Goal: Transaction & Acquisition: Purchase product/service

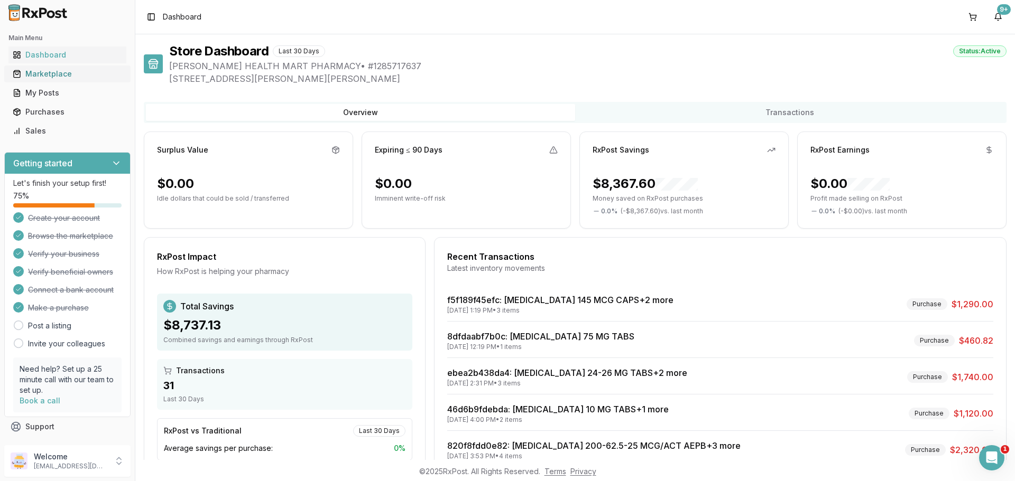
click at [50, 78] on div "Marketplace" at bounding box center [67, 74] width 109 height 11
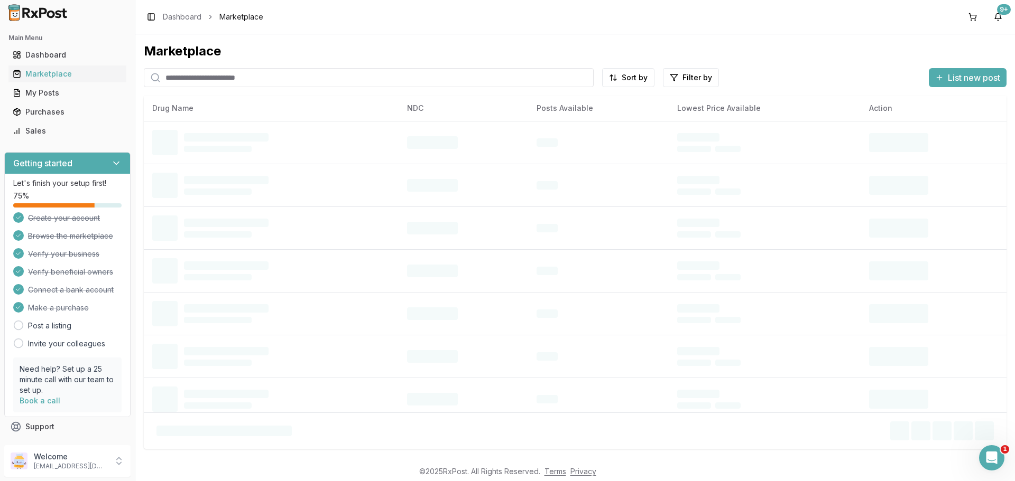
drag, startPoint x: 244, startPoint y: 82, endPoint x: 245, endPoint y: 75, distance: 7.4
click at [244, 82] on input "search" at bounding box center [369, 77] width 450 height 19
type input "******"
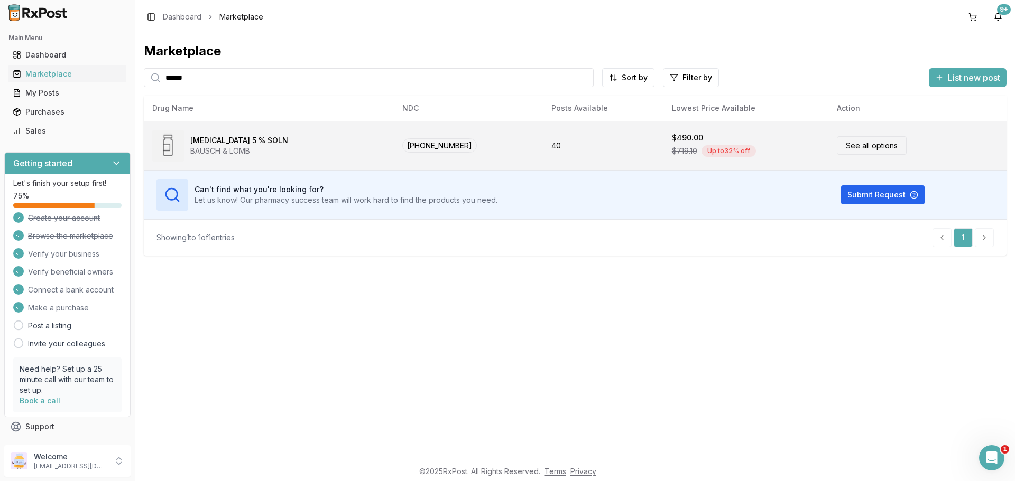
click at [860, 141] on link "See all options" at bounding box center [871, 145] width 70 height 18
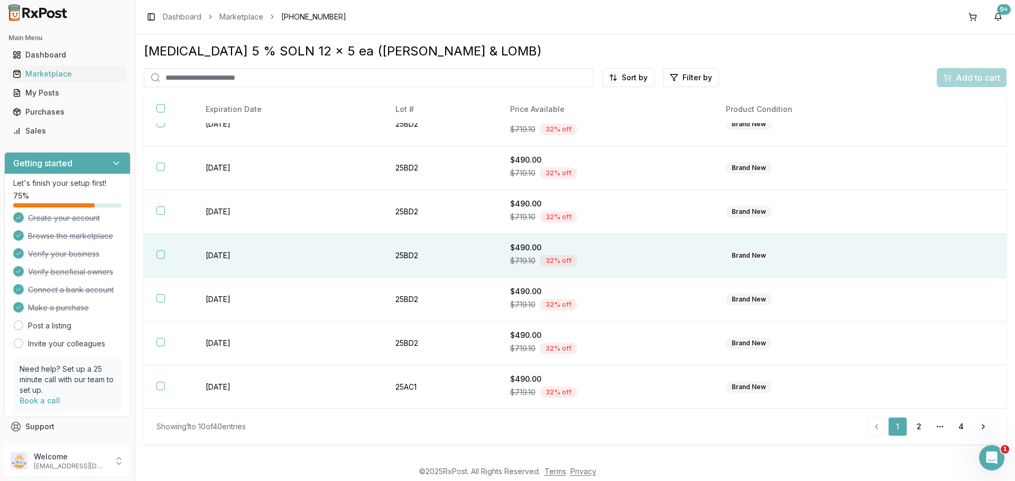
scroll to position [153, 0]
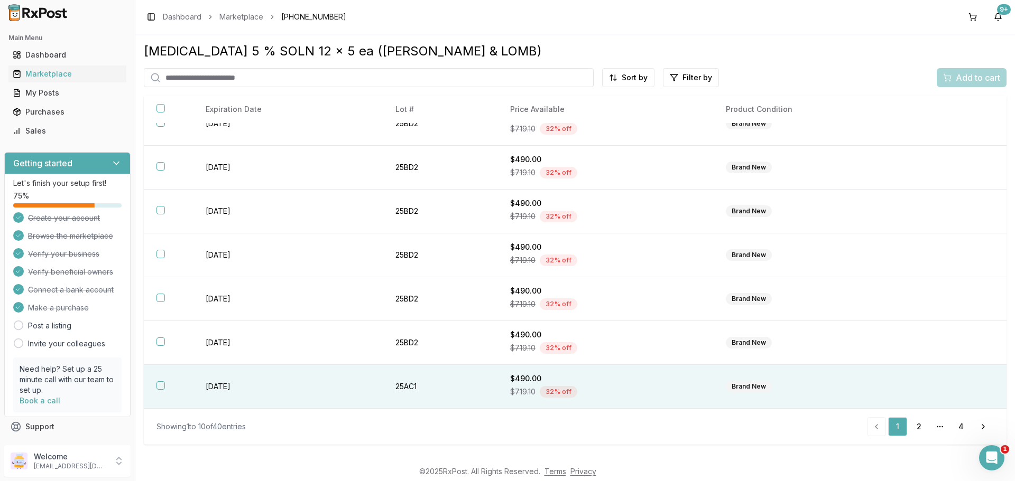
click at [160, 387] on button "button" at bounding box center [160, 386] width 8 height 8
click at [971, 75] on span "Add to cart" at bounding box center [977, 77] width 44 height 13
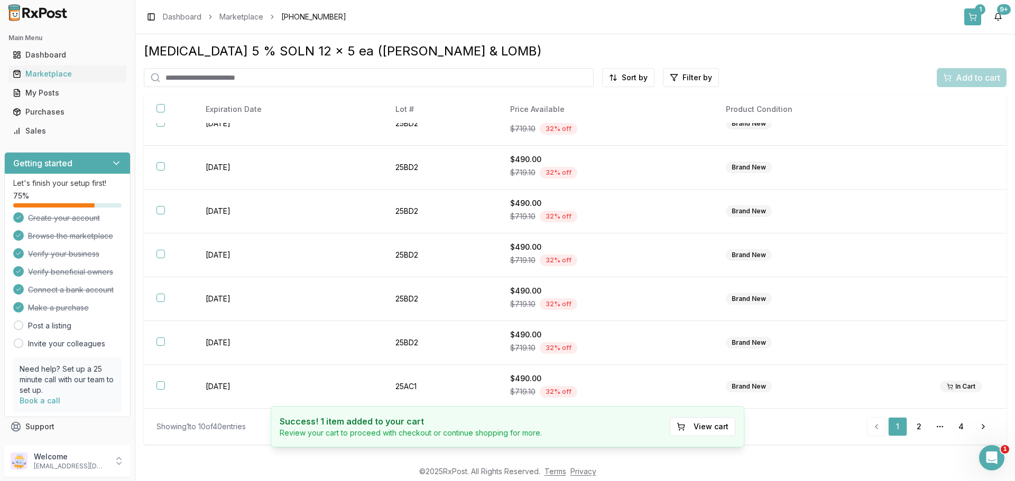
click at [974, 14] on button "1" at bounding box center [972, 16] width 17 height 17
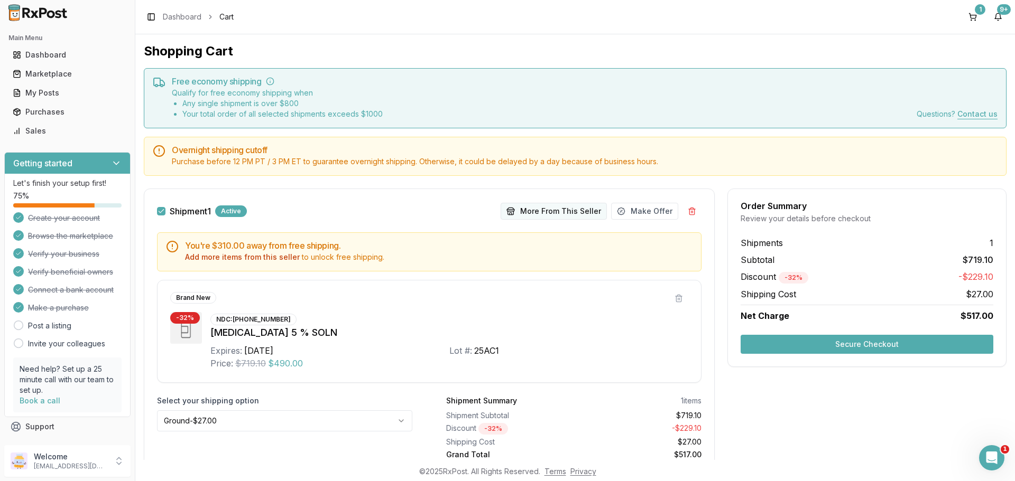
click at [566, 210] on button "More From This Seller" at bounding box center [553, 211] width 106 height 17
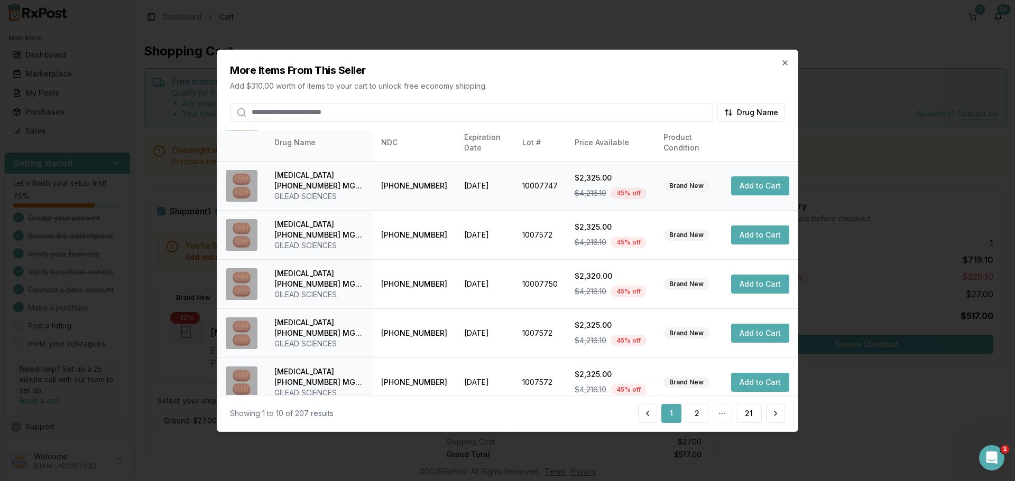
scroll to position [252, 0]
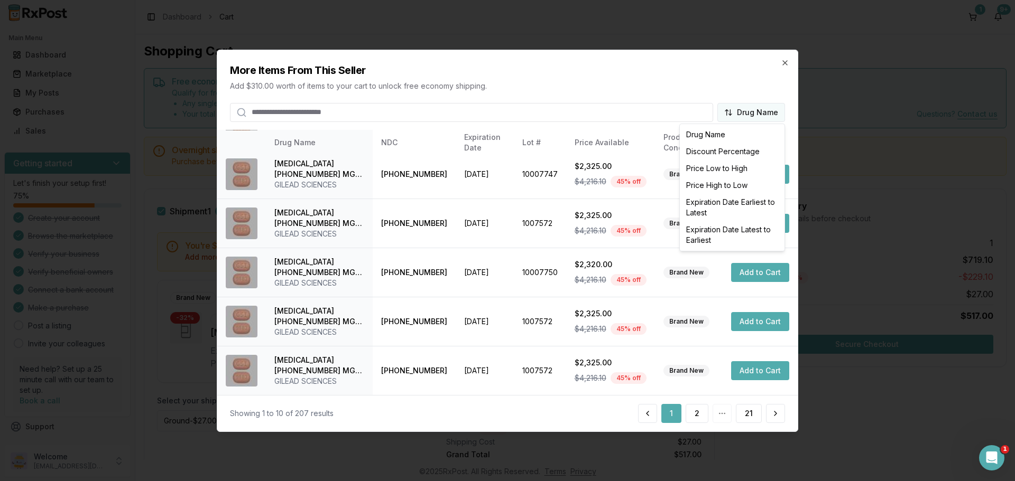
click at [732, 112] on body "Main Menu Dashboard Marketplace My Posts Purchases Sales Getting started Let's …" at bounding box center [507, 240] width 1015 height 481
click at [732, 112] on div at bounding box center [507, 240] width 1015 height 481
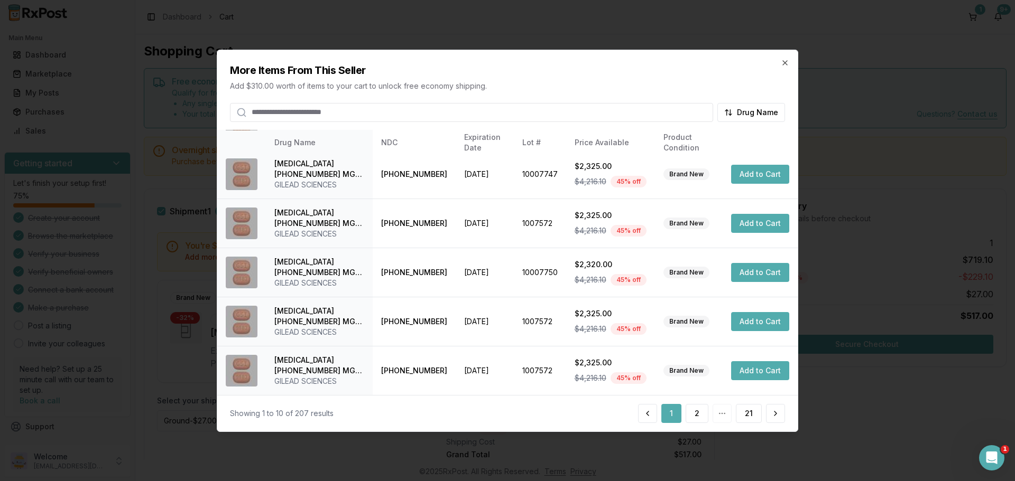
click at [732, 112] on body "Main Menu Dashboard Marketplace My Posts Purchases Sales Getting started Let's …" at bounding box center [507, 240] width 1015 height 481
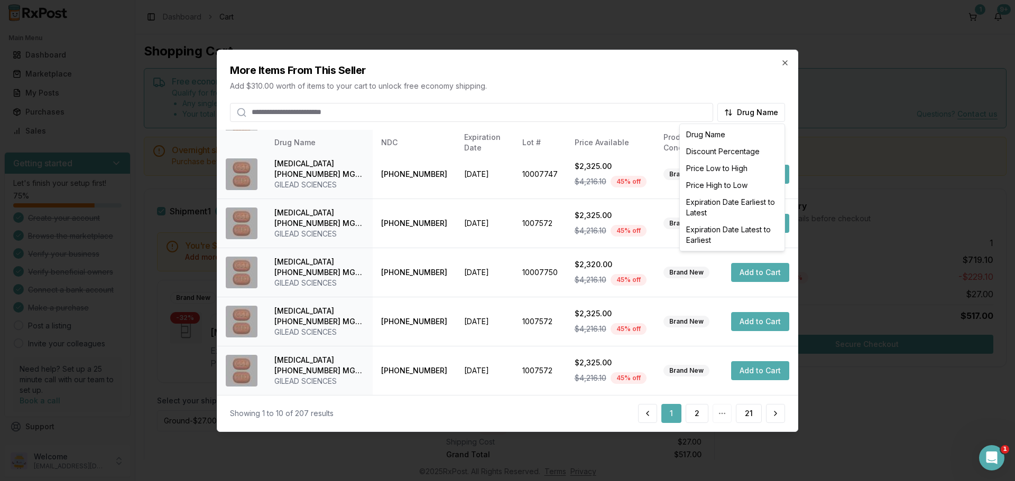
click at [732, 112] on div at bounding box center [507, 240] width 1015 height 481
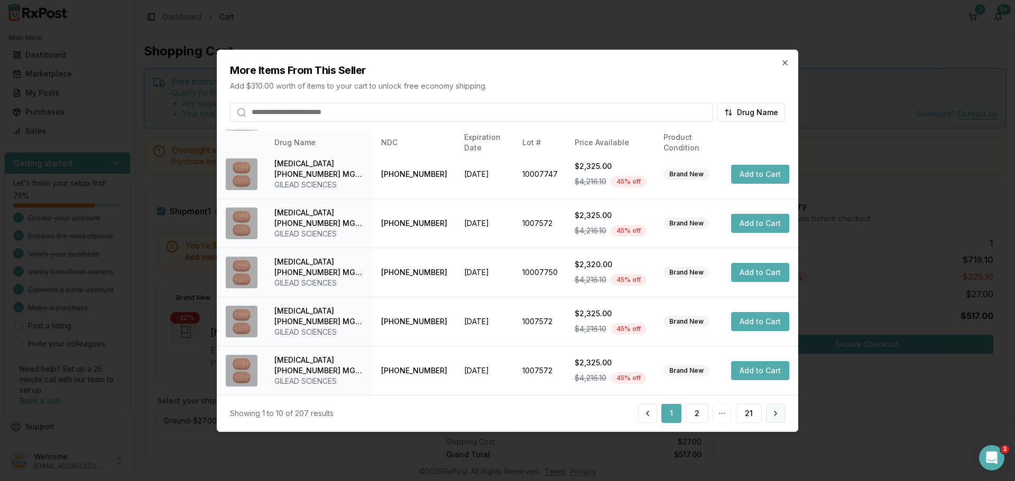
click at [776, 415] on button at bounding box center [775, 413] width 19 height 19
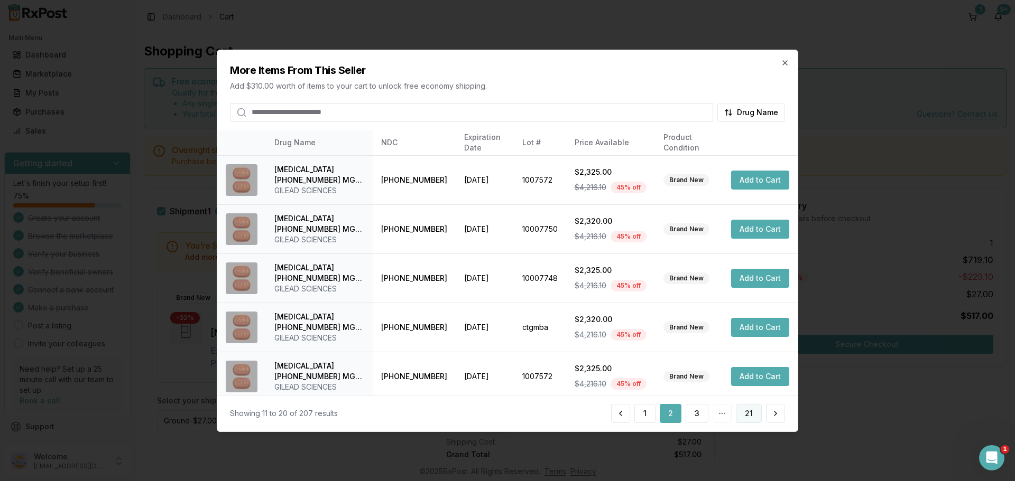
click at [740, 412] on button "21" at bounding box center [749, 413] width 26 height 19
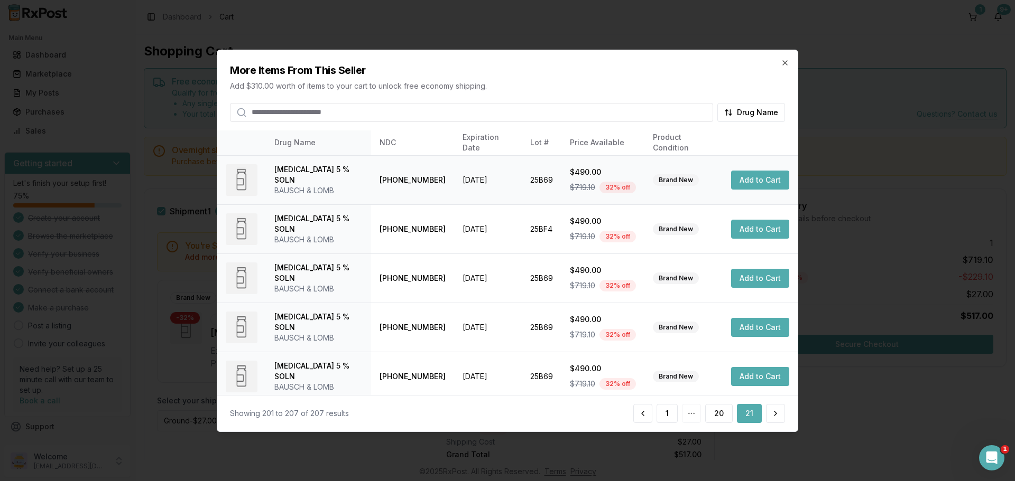
click at [751, 177] on button "Add to Cart" at bounding box center [760, 180] width 58 height 19
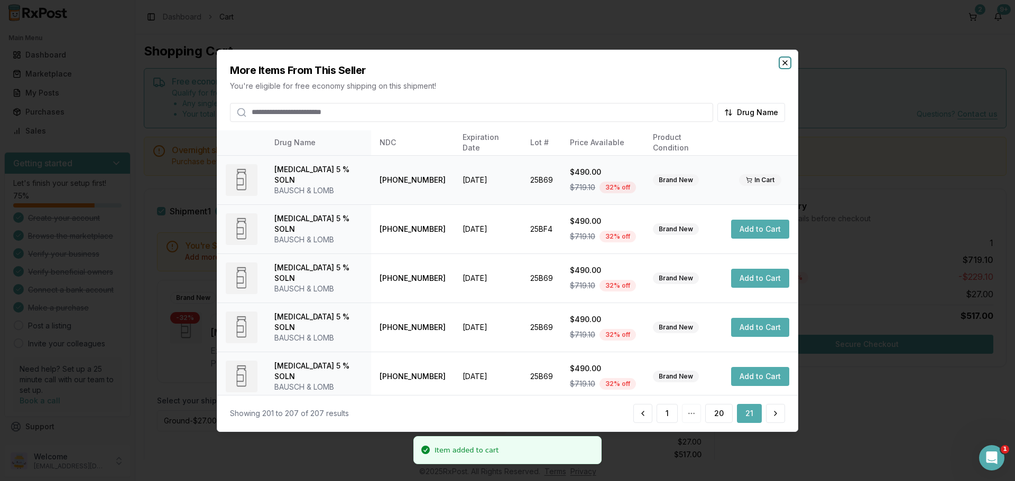
click at [782, 61] on icon "button" at bounding box center [784, 62] width 8 height 8
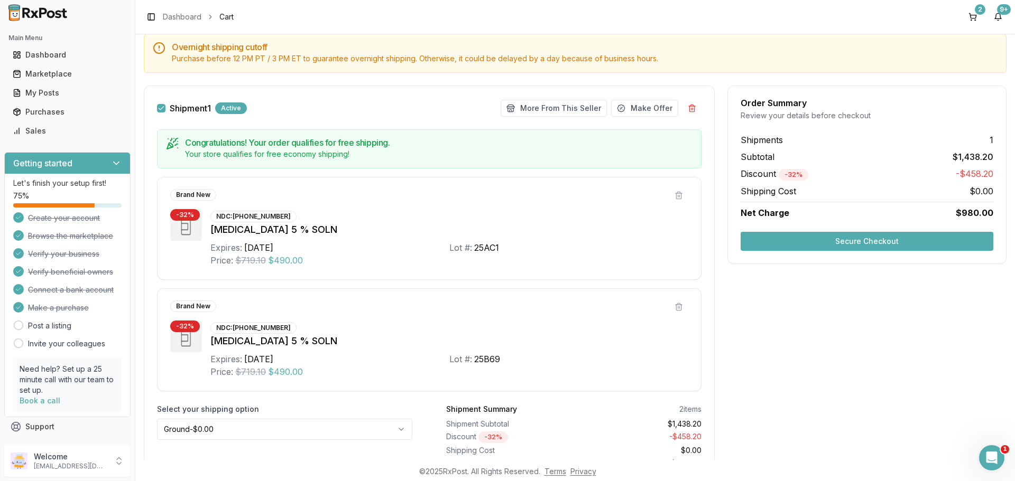
scroll to position [106, 0]
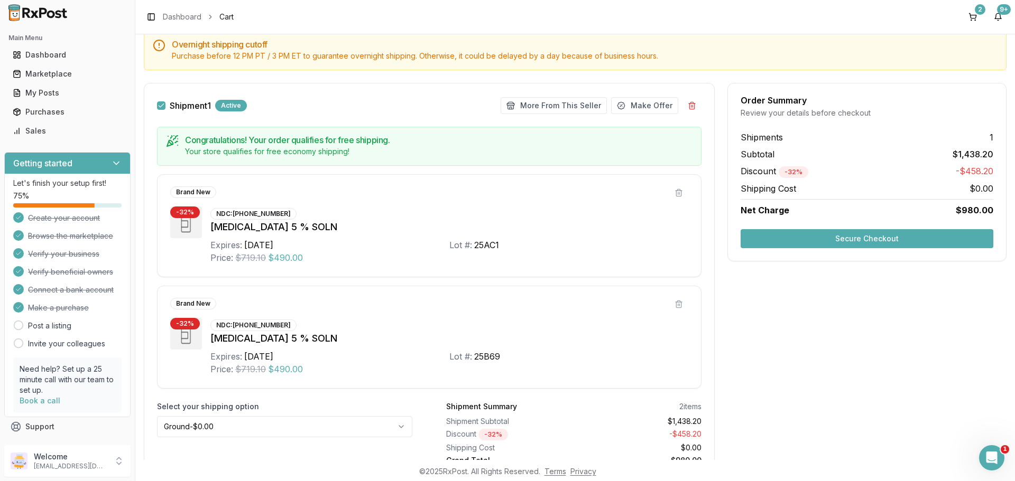
click at [853, 233] on button "Secure Checkout" at bounding box center [866, 238] width 253 height 19
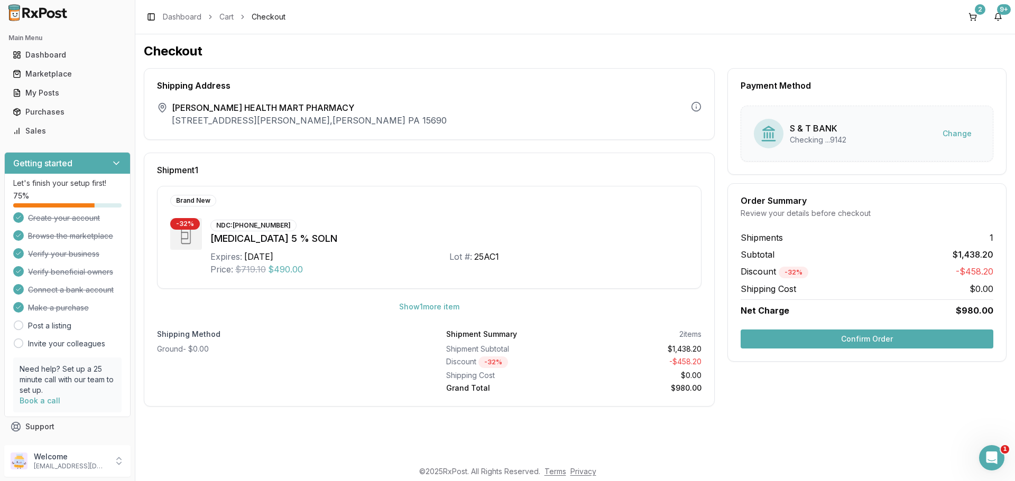
click at [866, 336] on button "Confirm Order" at bounding box center [866, 339] width 253 height 19
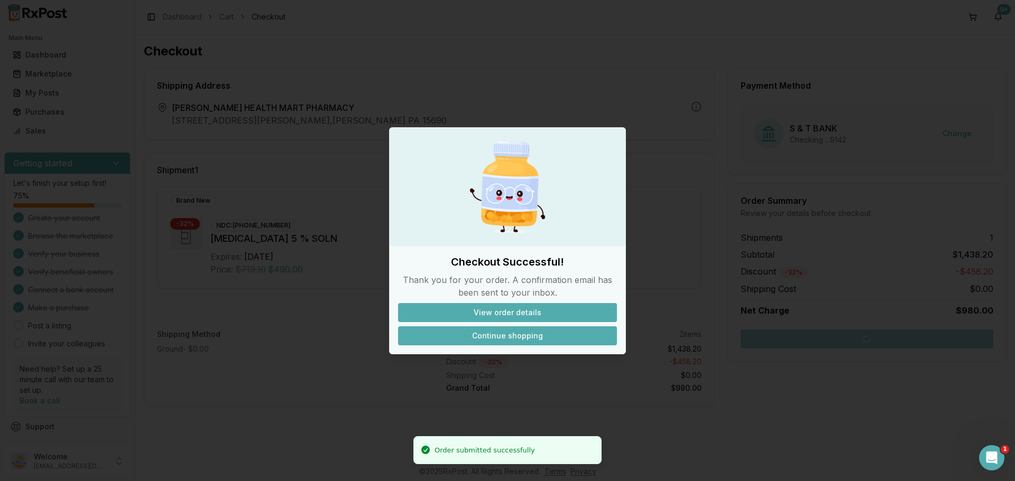
click at [517, 332] on button "Continue shopping" at bounding box center [507, 336] width 219 height 19
